Goal: Navigation & Orientation: Find specific page/section

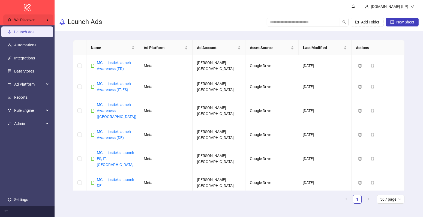
scroll to position [12, 0]
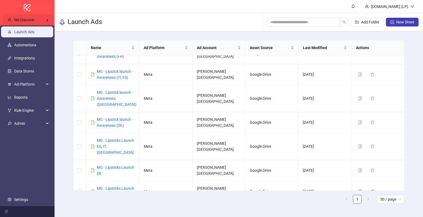
click at [43, 16] on div "We Discover" at bounding box center [28, 19] width 50 height 11
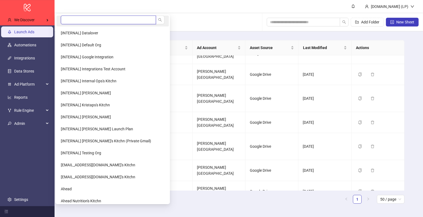
click at [81, 19] on input "search" at bounding box center [108, 20] width 95 height 9
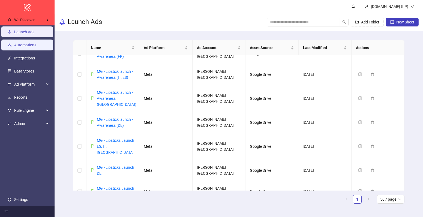
click at [34, 43] on link "Automations" at bounding box center [25, 45] width 22 height 4
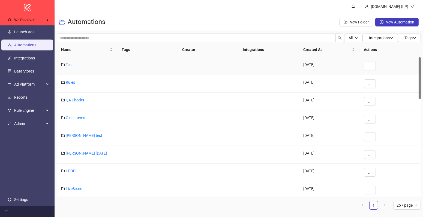
click at [68, 62] on link "Test" at bounding box center [69, 64] width 7 height 4
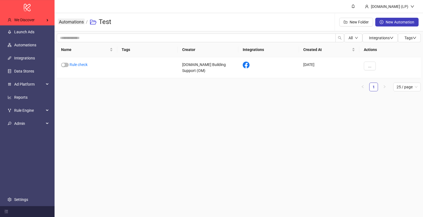
click at [79, 21] on link "Automations" at bounding box center [71, 22] width 27 height 6
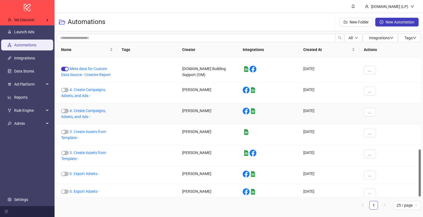
scroll to position [270, 0]
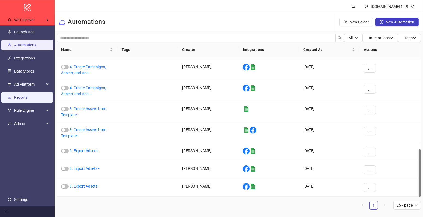
click at [26, 95] on link "Reports" at bounding box center [20, 97] width 13 height 4
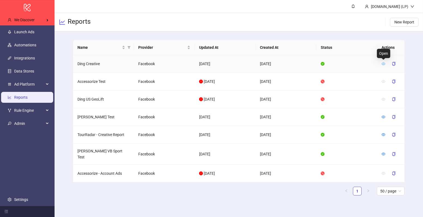
click at [383, 62] on icon "eye" at bounding box center [384, 63] width 4 height 3
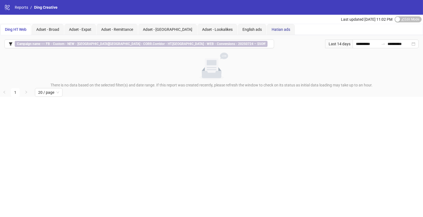
click at [272, 27] on span "Hatian ads" at bounding box center [281, 29] width 19 height 4
click at [243, 29] on span "English ads" at bounding box center [252, 29] width 19 height 4
click at [205, 29] on span "Adset - Lookalikes" at bounding box center [217, 29] width 31 height 4
click at [162, 28] on span "Adset - Springfield" at bounding box center [167, 29] width 49 height 4
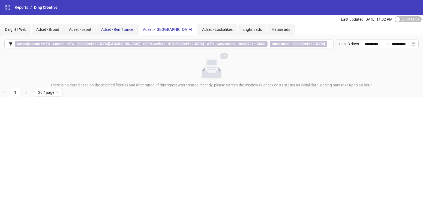
click at [105, 27] on span "Adset - Remittance" at bounding box center [117, 29] width 32 height 4
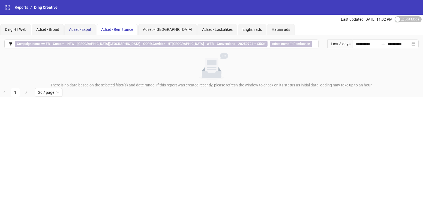
click at [77, 28] on span "Adset - Expat" at bounding box center [80, 29] width 22 height 4
click at [49, 29] on span "Adset - Broad" at bounding box center [47, 29] width 23 height 4
click at [21, 29] on span "Ding HT Web" at bounding box center [16, 29] width 22 height 4
click at [373, 44] on input "**********" at bounding box center [367, 44] width 23 height 6
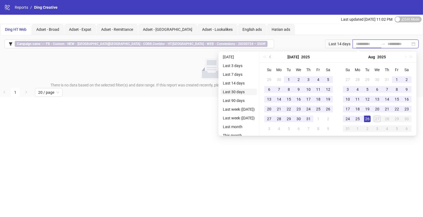
type input "**********"
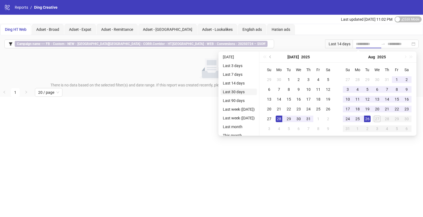
click at [241, 92] on li "Last 30 days" at bounding box center [239, 92] width 36 height 7
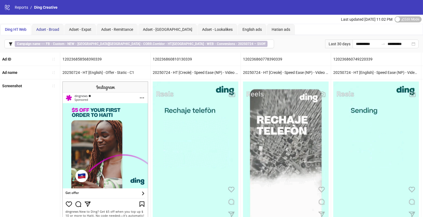
click at [46, 29] on span "Adset - Broad" at bounding box center [47, 29] width 23 height 4
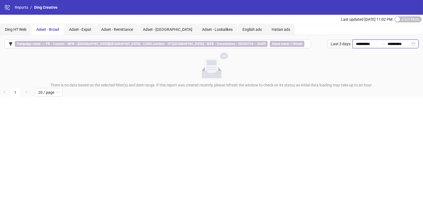
click at [368, 43] on input "**********" at bounding box center [367, 44] width 23 height 6
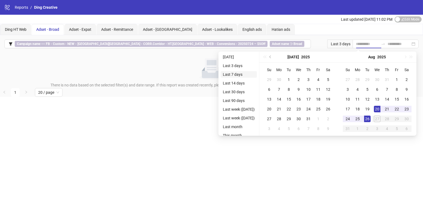
click at [230, 76] on li "Last 7 days" at bounding box center [239, 74] width 36 height 7
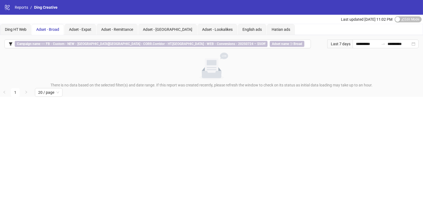
click at [337, 44] on div "Last 7 days" at bounding box center [339, 44] width 25 height 9
click at [366, 36] on div "**********" at bounding box center [211, 43] width 423 height 17
click at [365, 41] on input "**********" at bounding box center [367, 44] width 23 height 6
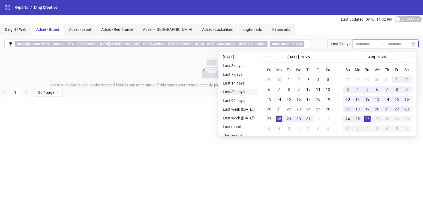
type input "**********"
click at [245, 92] on li "Last 30 days" at bounding box center [239, 92] width 36 height 7
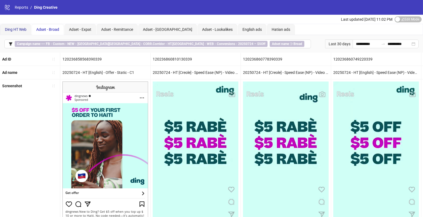
click at [17, 29] on span "Ding HT Web" at bounding box center [16, 29] width 22 height 4
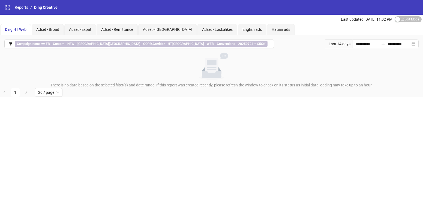
click at [402, 25] on div "Ding HT Web Adset - Broad Adset - Expat Adset - Remittance Adset - Springfield …" at bounding box center [211, 29] width 423 height 11
click at [402, 22] on div "Last updated Aug 26, 11:02 PM Edit Mode Edit Mode" at bounding box center [382, 19] width 82 height 9
click at [405, 17] on span "Edit Mode Edit Mode" at bounding box center [408, 19] width 27 height 6
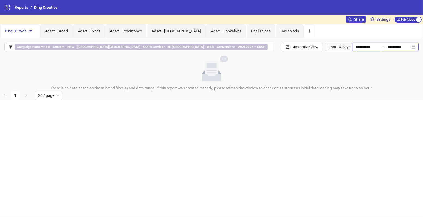
click at [370, 46] on input "**********" at bounding box center [367, 47] width 23 height 6
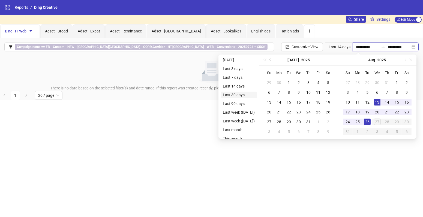
type input "**********"
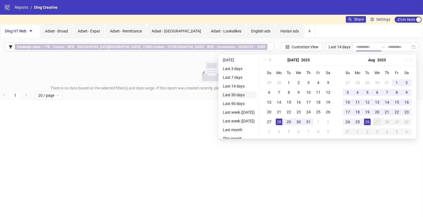
click at [243, 94] on li "Last 30 days" at bounding box center [239, 95] width 36 height 7
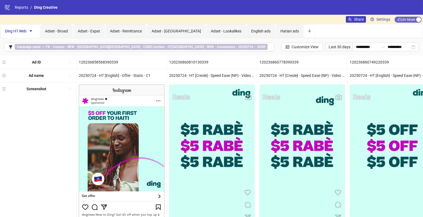
click at [409, 19] on span "Edit Mode Edit Mode" at bounding box center [408, 20] width 27 height 6
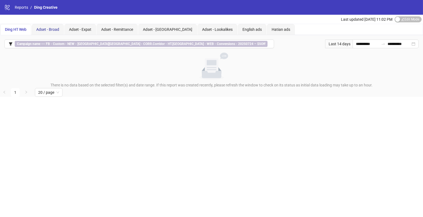
click at [40, 26] on div "Adset - Broad" at bounding box center [47, 29] width 23 height 6
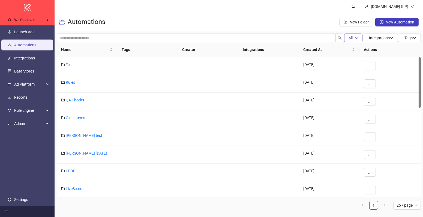
click at [350, 39] on span "All" at bounding box center [351, 38] width 4 height 4
click at [353, 58] on span "Running" at bounding box center [355, 58] width 14 height 6
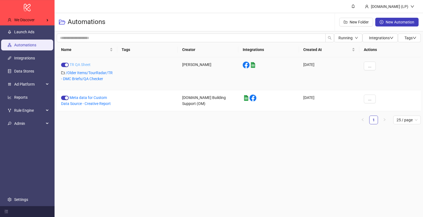
click at [89, 65] on link "TR QA Sheet" at bounding box center [80, 64] width 21 height 4
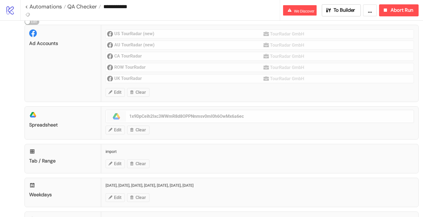
scroll to position [86, 0]
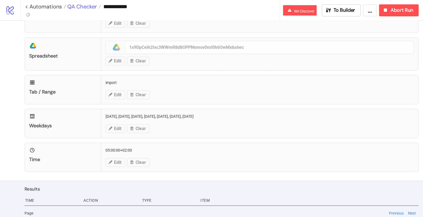
click at [79, 8] on span "QA Checker" at bounding box center [81, 6] width 31 height 7
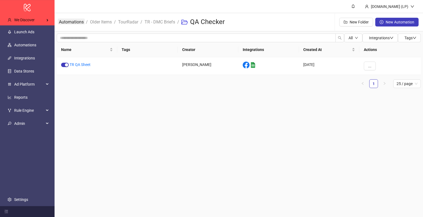
click at [72, 23] on link "Automations" at bounding box center [71, 22] width 27 height 6
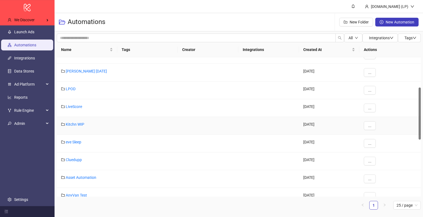
scroll to position [82, 0]
click at [75, 107] on link "LiveScore" at bounding box center [74, 107] width 16 height 4
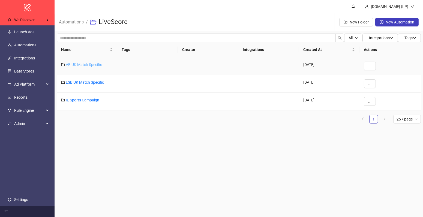
click at [86, 65] on link "VB UK Match Specific" at bounding box center [84, 64] width 36 height 4
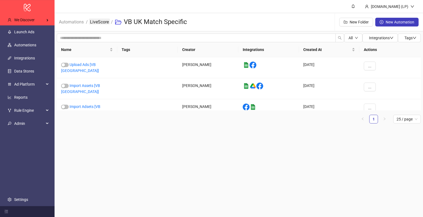
click at [97, 24] on link "LiveScore" at bounding box center [99, 22] width 21 height 6
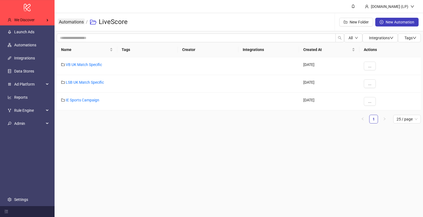
click at [75, 24] on link "Automations" at bounding box center [71, 22] width 27 height 6
